Goal: Task Accomplishment & Management: Use online tool/utility

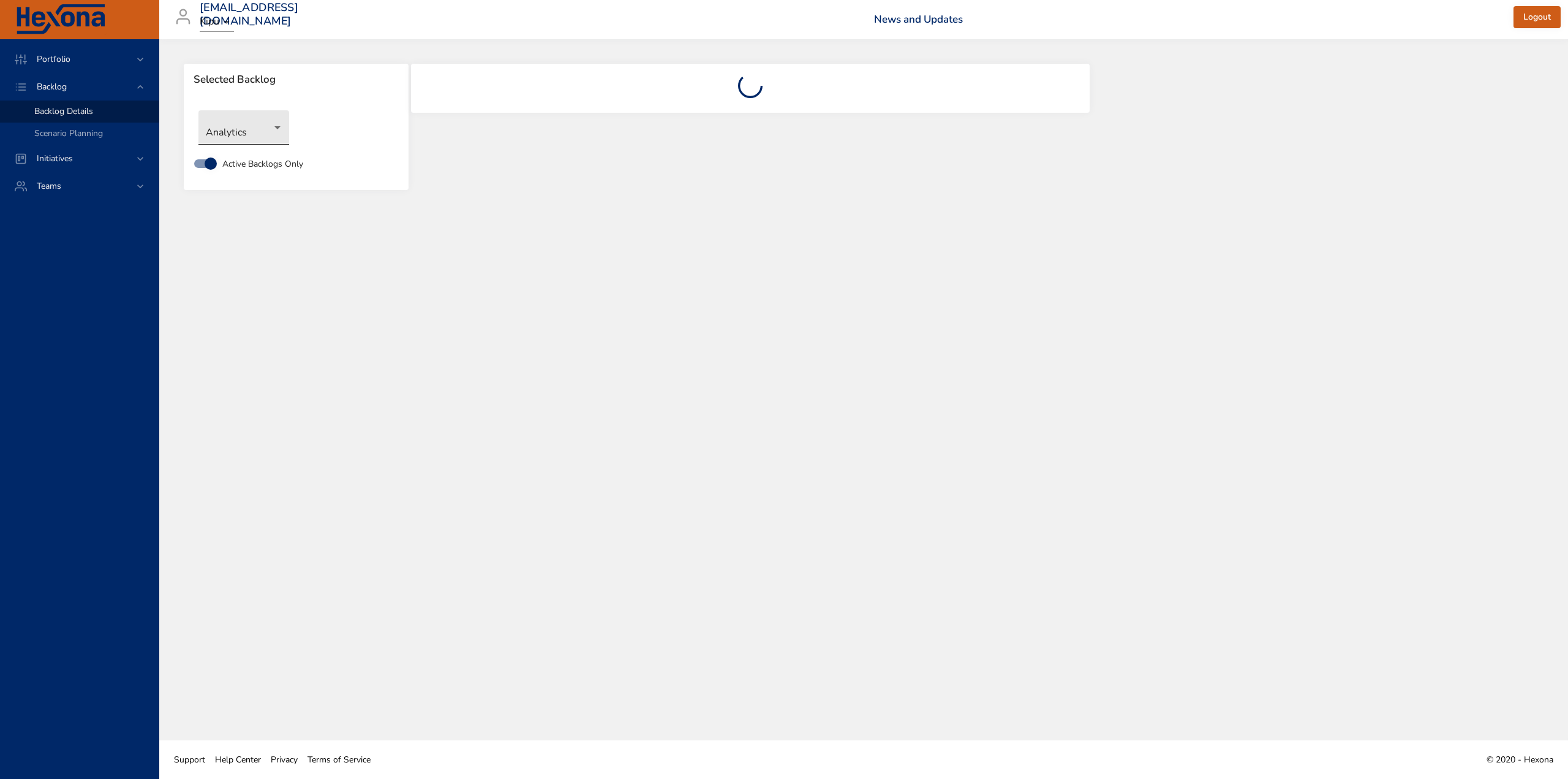
click at [257, 130] on body "Portfolio Backlog Backlog Details Scenario Planning Initiatives Teams [EMAIL_AD…" at bounding box center [784, 390] width 1568 height 779
click at [237, 307] on li "Labs" at bounding box center [244, 310] width 91 height 20
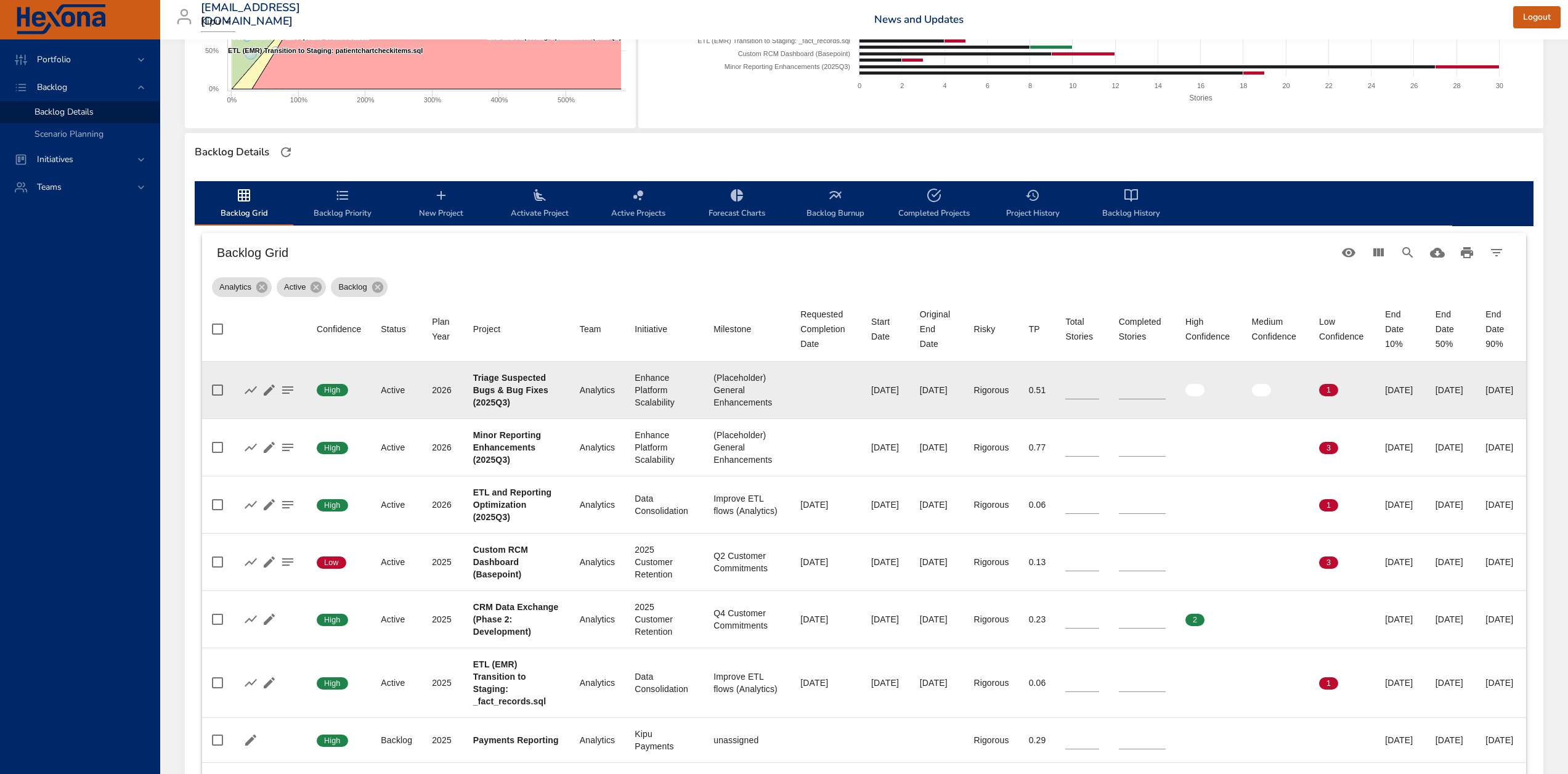
scroll to position [247, 0]
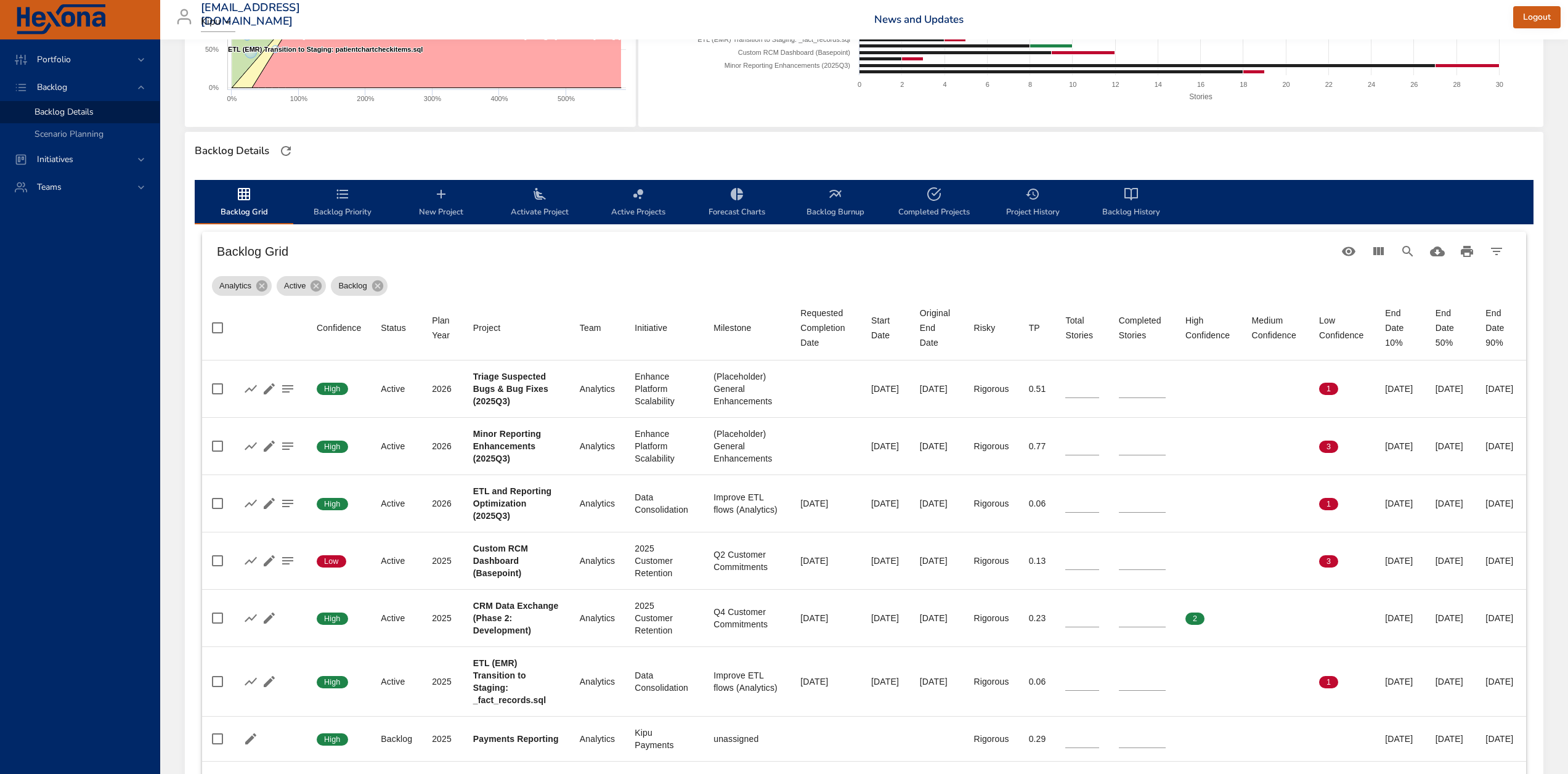
type input "*"
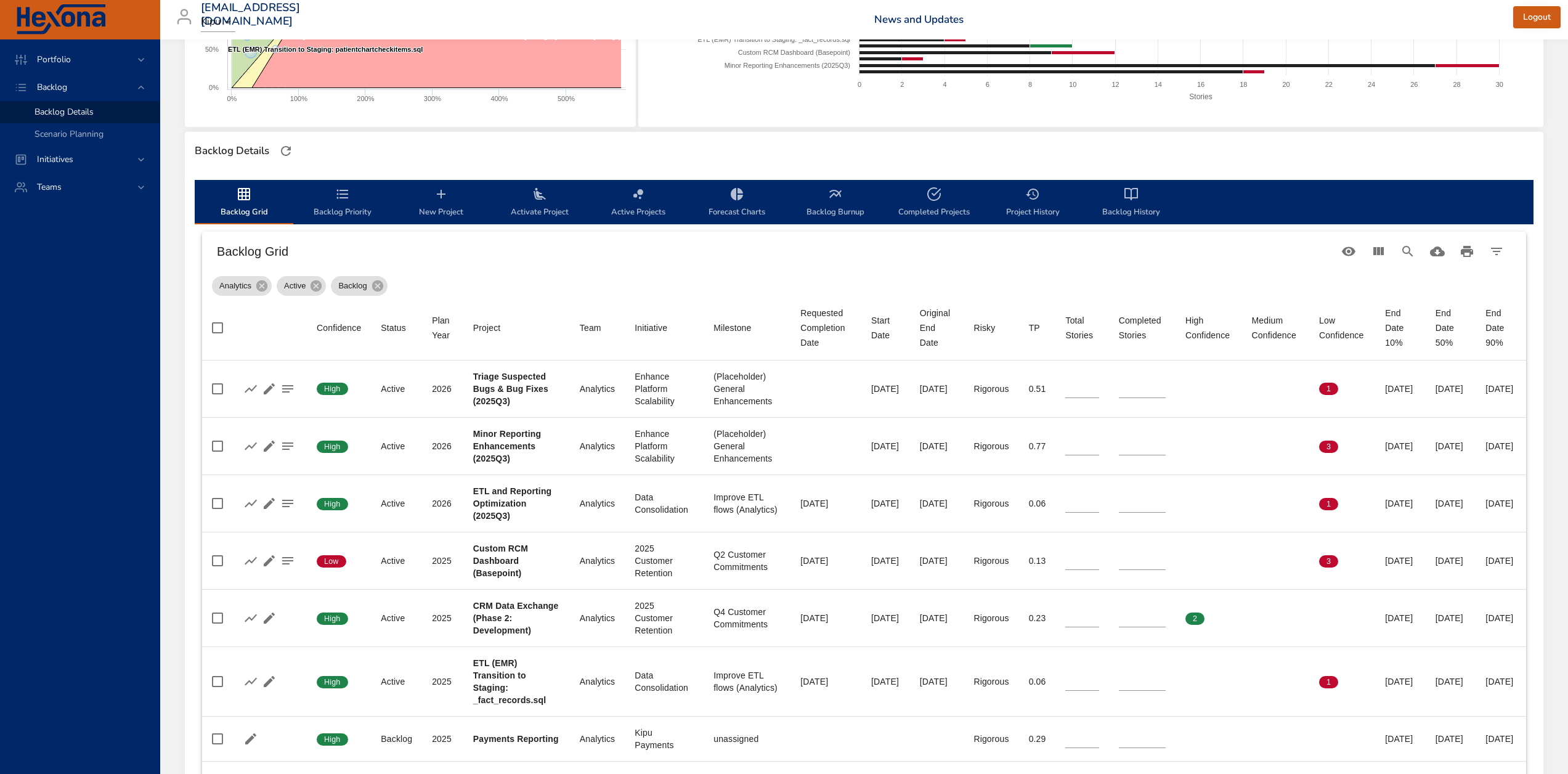
type input "*"
type input "**"
type input "*"
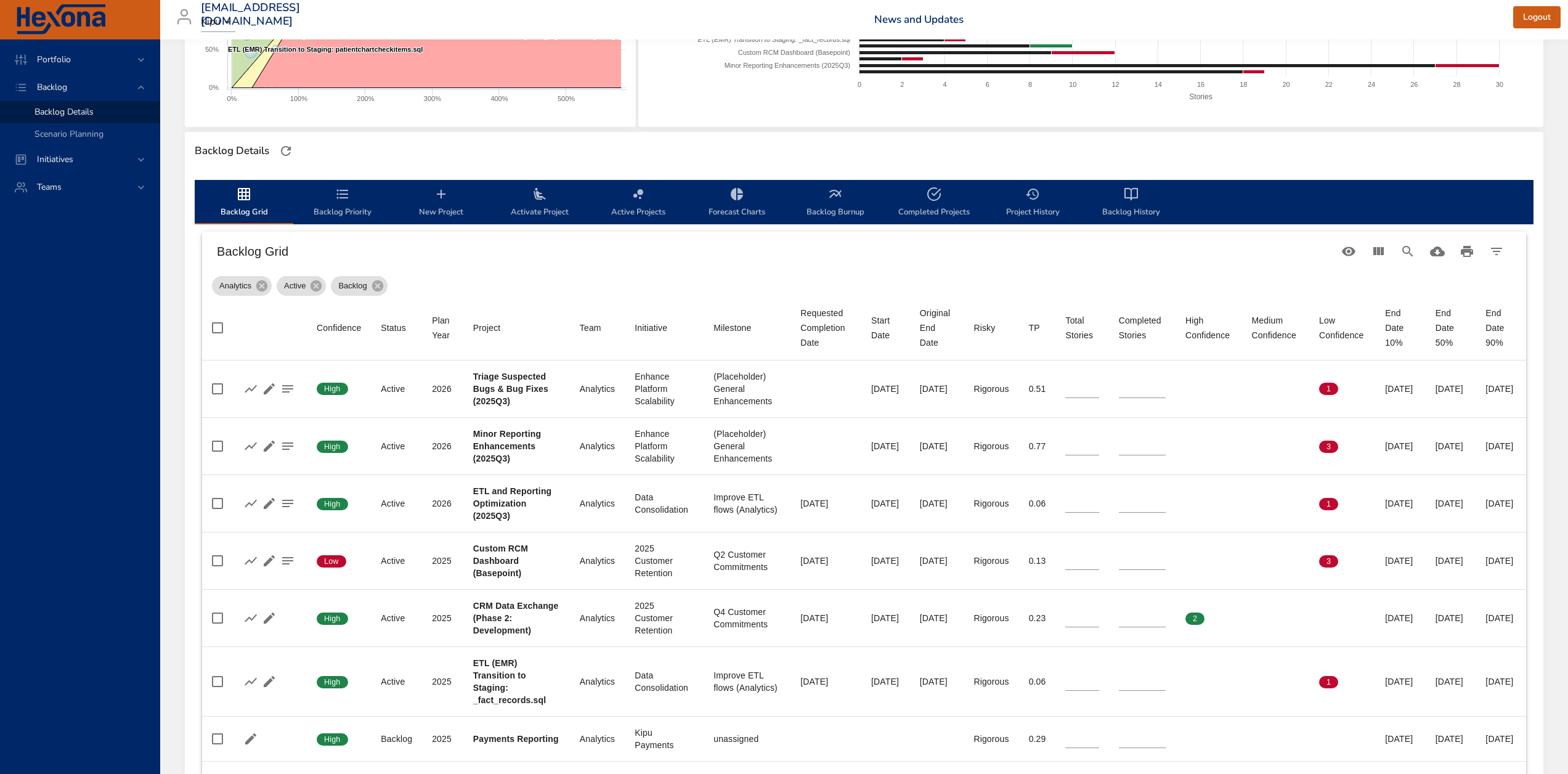
type input "*"
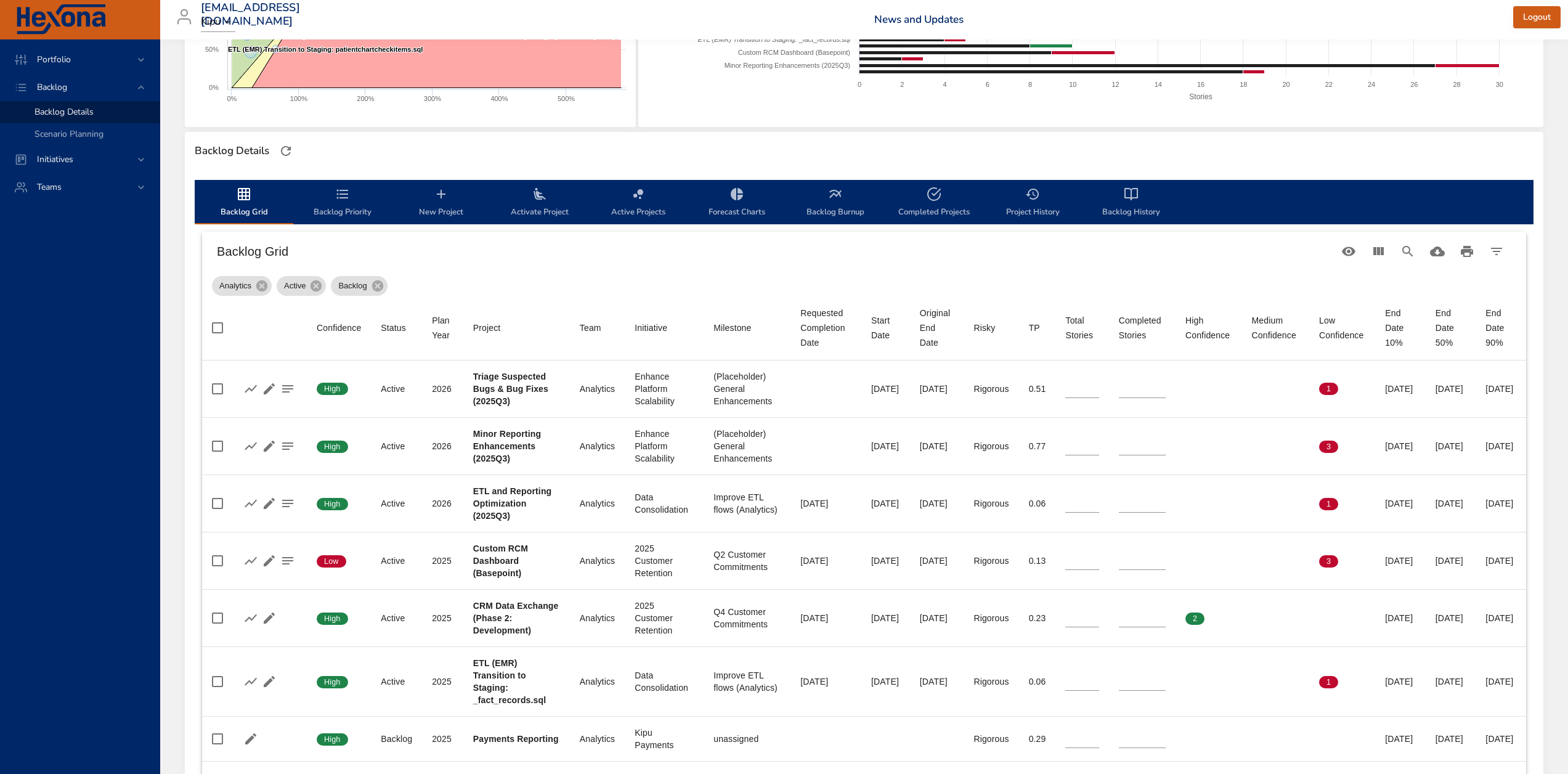
type input "*"
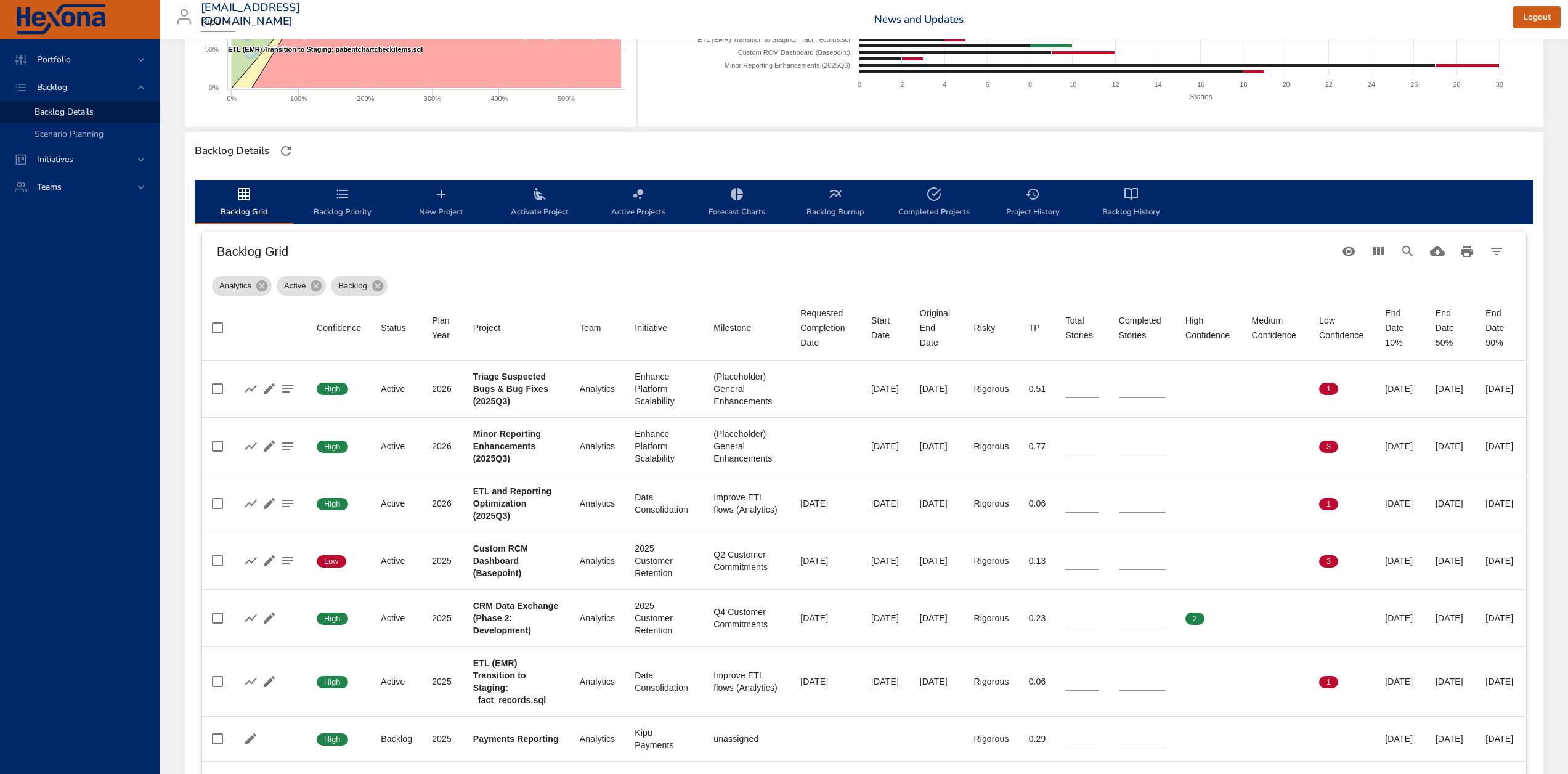
type input "**"
type input "*"
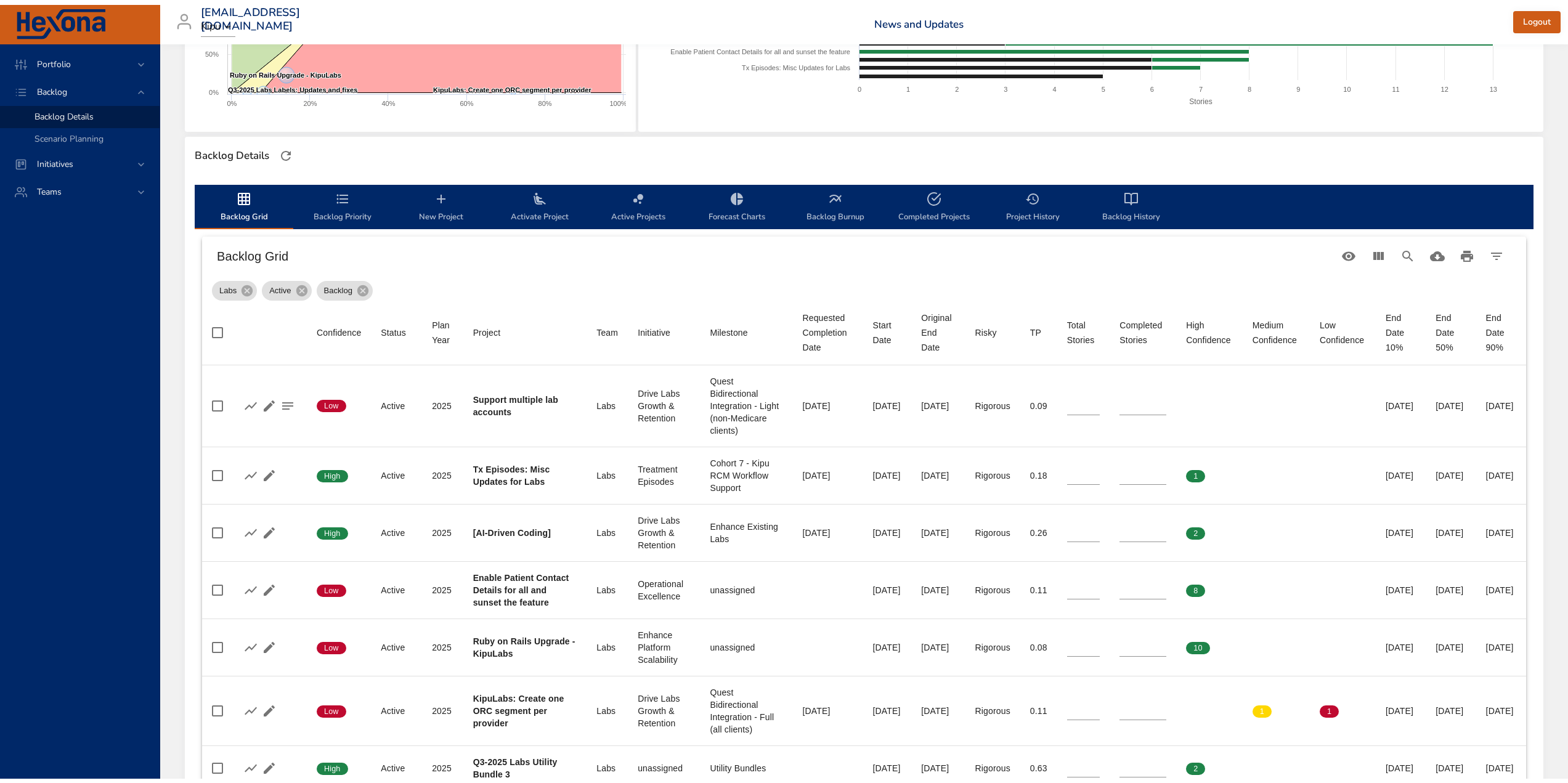
scroll to position [184, 0]
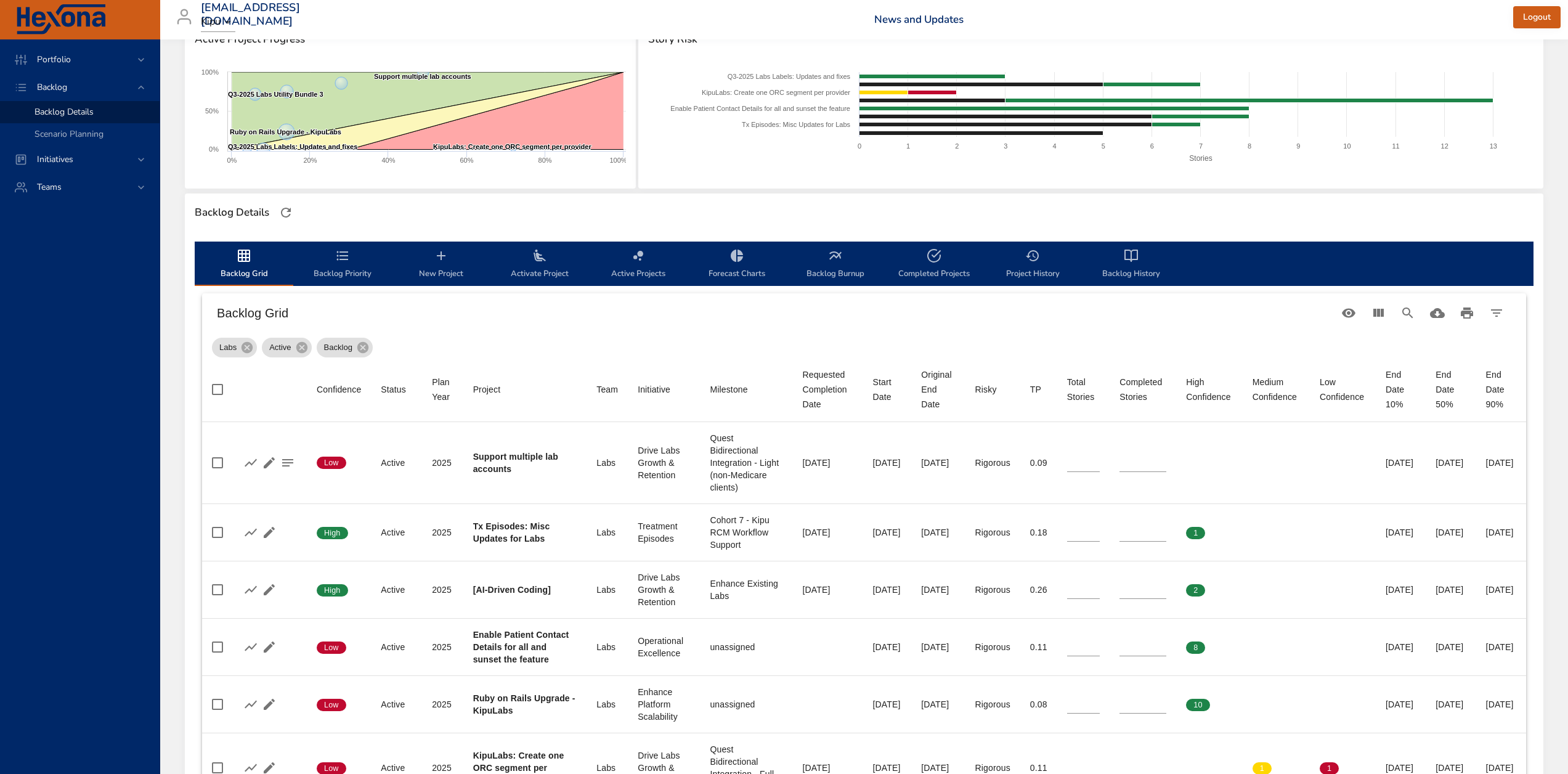
click at [441, 270] on span "New Project" at bounding box center [441, 264] width 83 height 33
